Goal: Information Seeking & Learning: Find specific fact

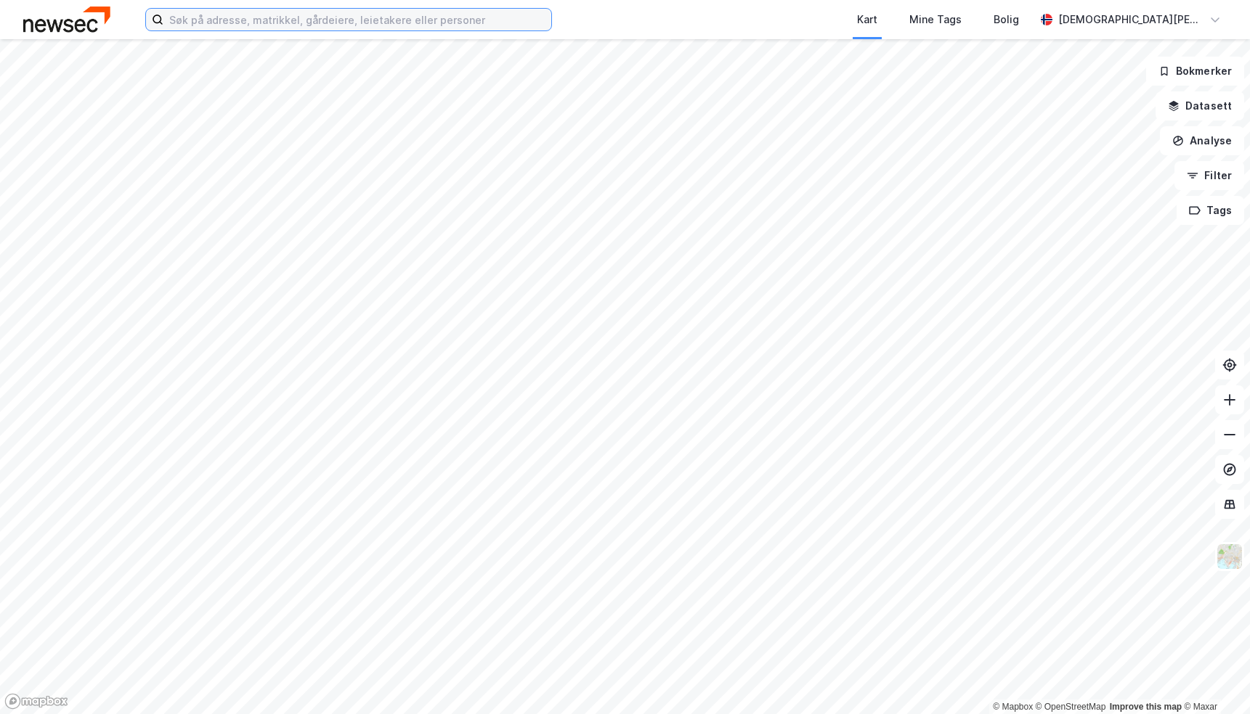
click at [334, 22] on input at bounding box center [357, 20] width 388 height 22
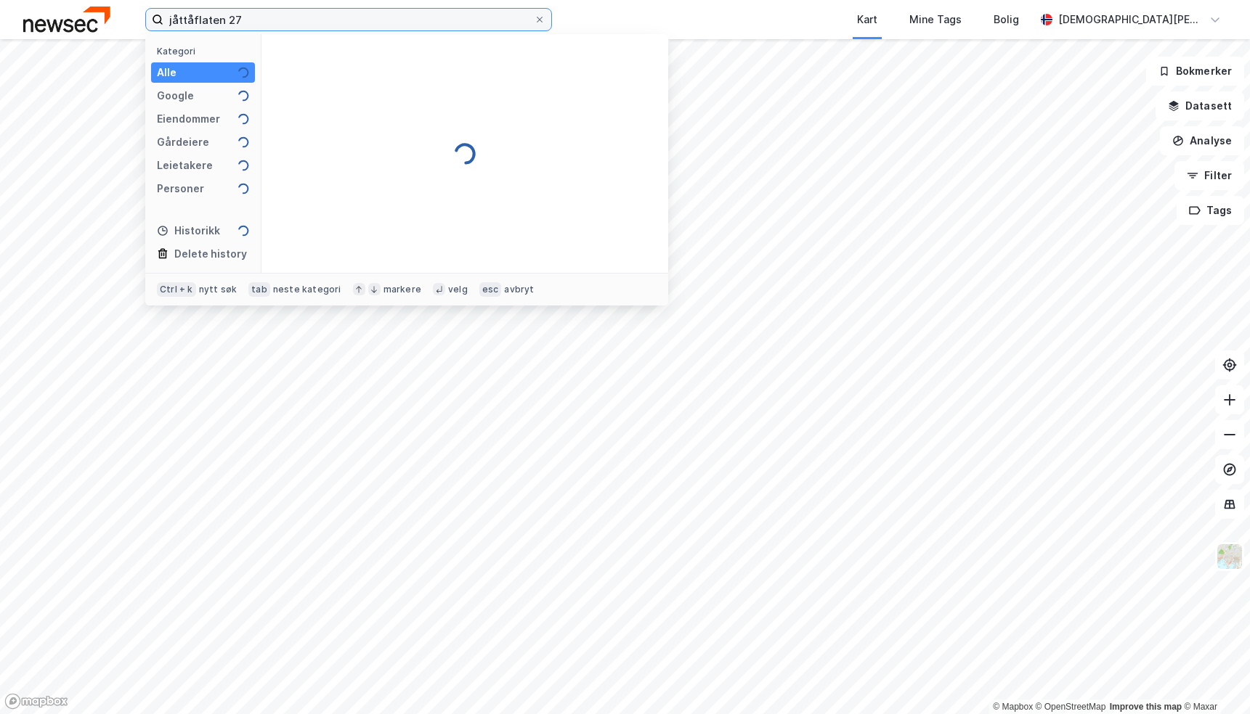
type input "jåttåflaten 27"
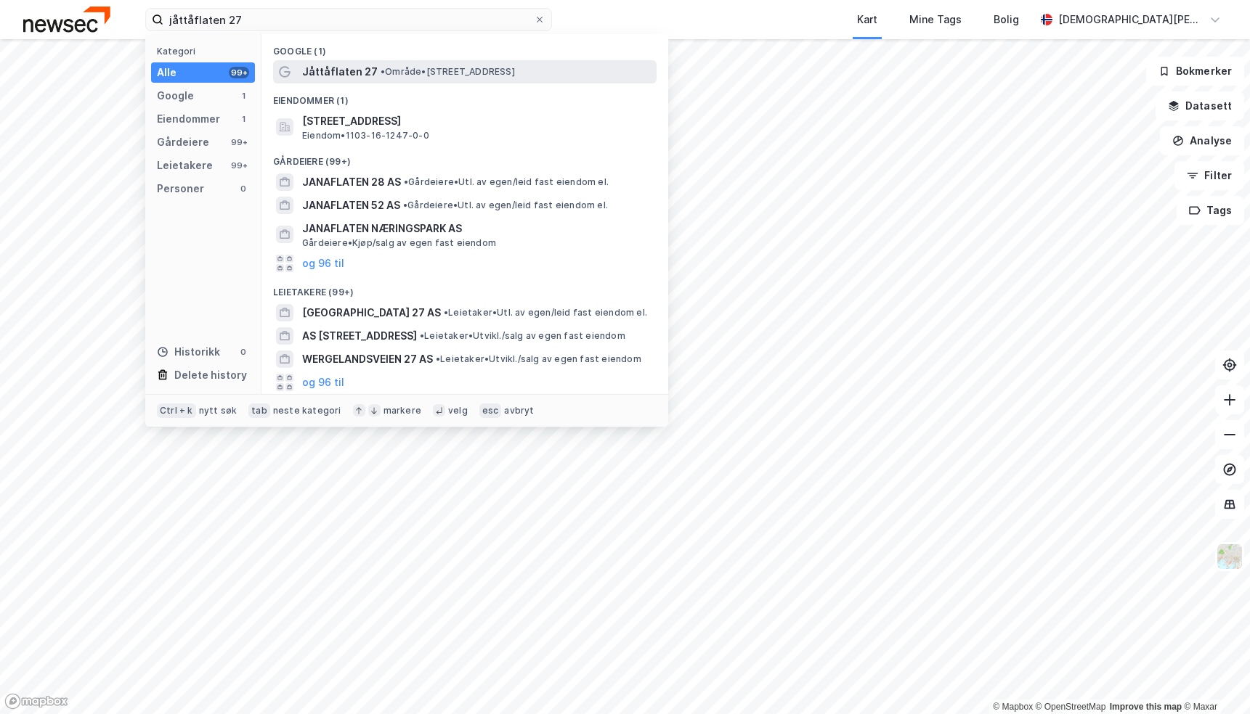
click at [380, 70] on span "•" at bounding box center [382, 71] width 4 height 11
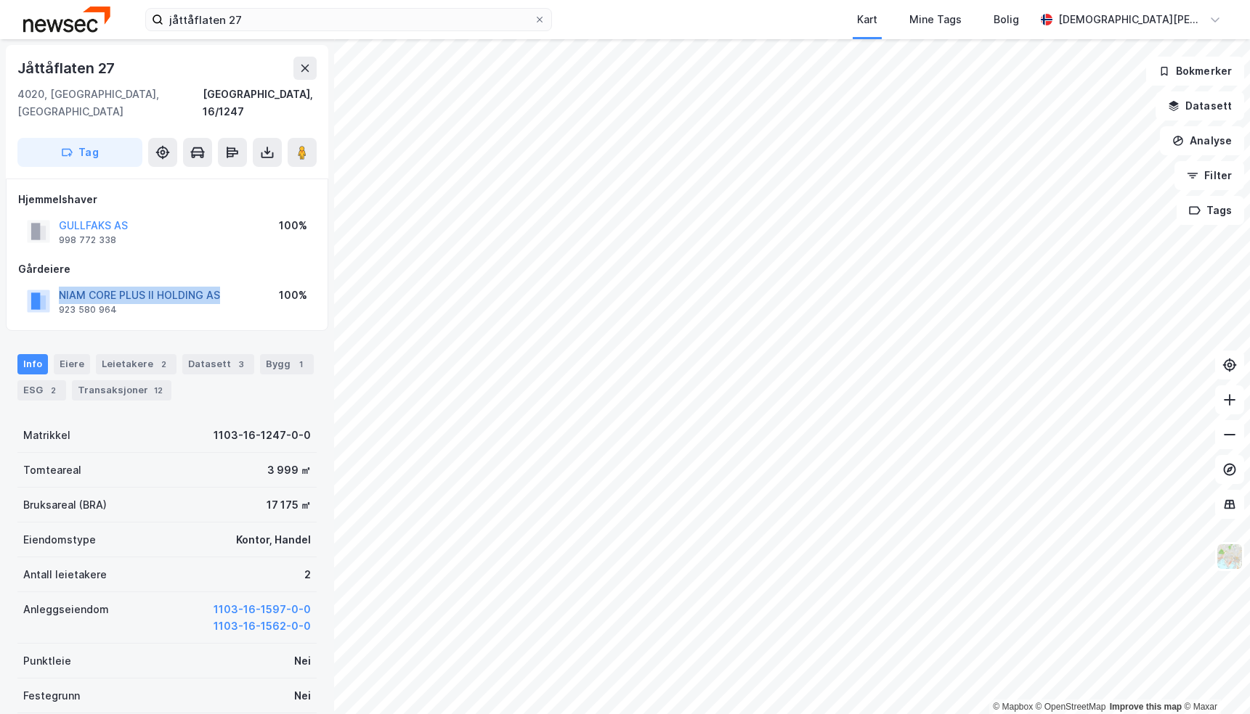
drag, startPoint x: 240, startPoint y: 281, endPoint x: 62, endPoint y: 280, distance: 178.6
click at [62, 284] on div "NIAM CORE PLUS II HOLDING AS 923 580 964 100%" at bounding box center [167, 301] width 298 height 35
copy button "NIAM CORE PLUS II HOLDING AS"
click at [223, 299] on div "NIAM CORE PLUS II HOLDING AS 923 580 964 100%" at bounding box center [167, 301] width 298 height 35
